Goal: Use online tool/utility: Utilize a website feature to perform a specific function

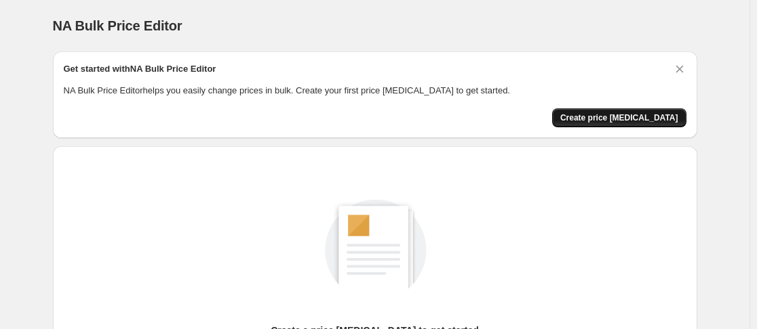
click at [635, 120] on span "Create price [MEDICAL_DATA]" at bounding box center [619, 118] width 118 height 11
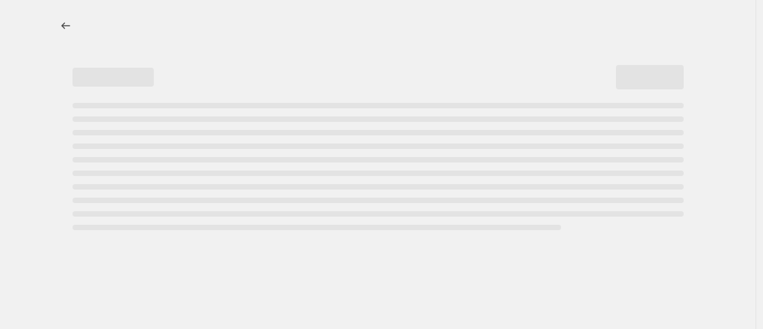
select select "percentage"
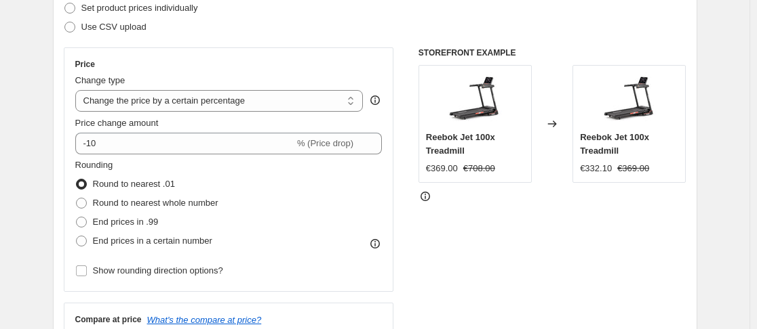
scroll to position [207, 0]
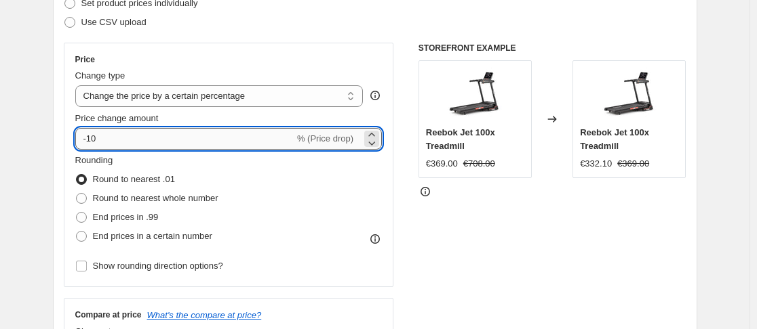
click at [236, 136] on input "-10" at bounding box center [184, 139] width 219 height 22
type input "-1"
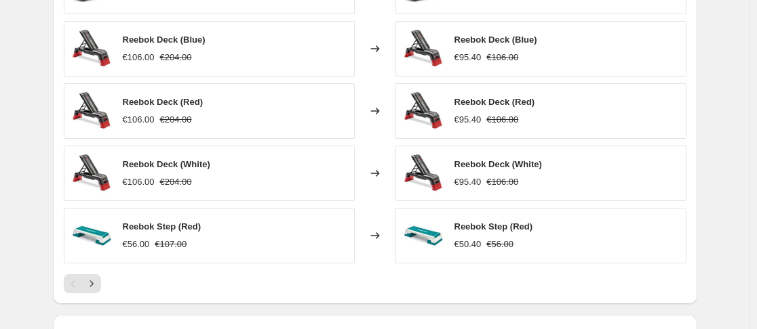
scroll to position [1026, 0]
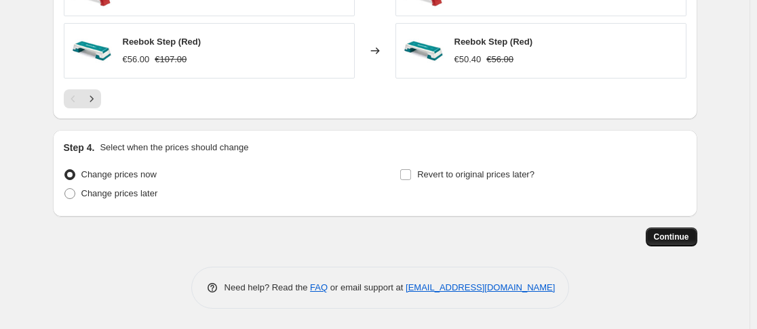
type input "-60"
click at [672, 238] on span "Continue" at bounding box center [671, 237] width 35 height 11
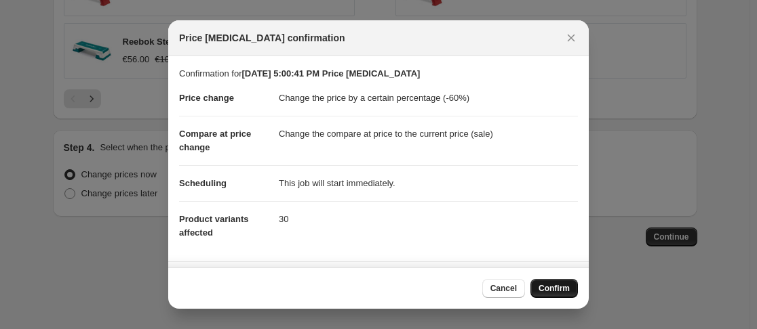
click at [551, 291] on span "Confirm" at bounding box center [553, 288] width 31 height 11
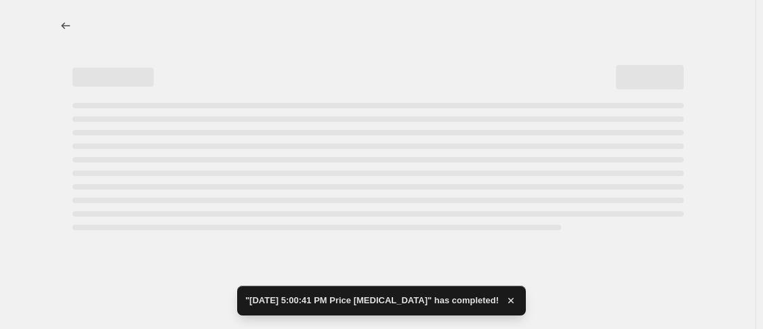
select select "percentage"
